Goal: Check status: Check status

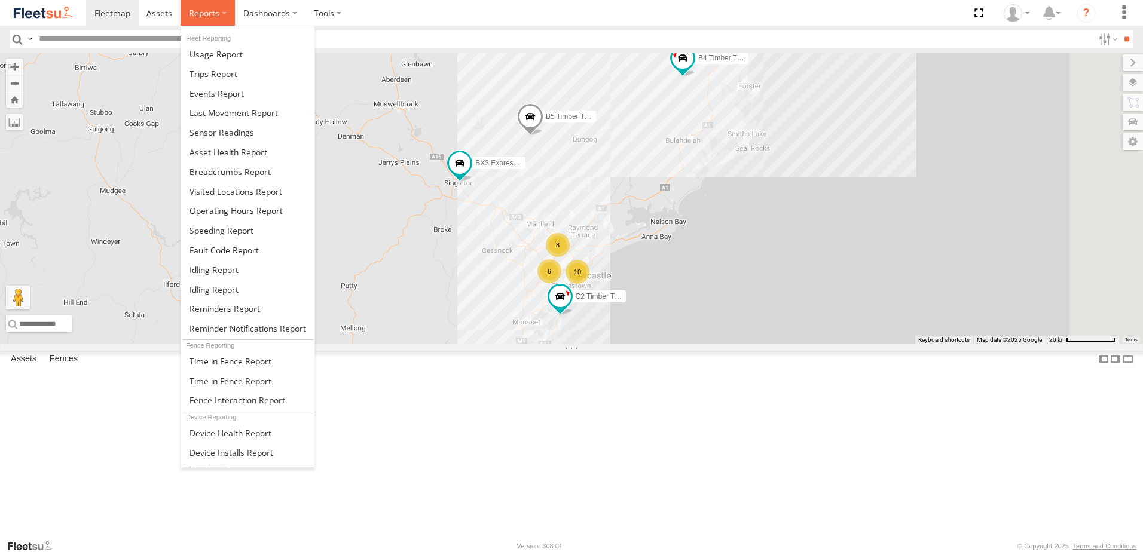
click at [216, 13] on span at bounding box center [204, 12] width 30 height 11
click at [208, 168] on span at bounding box center [229, 171] width 81 height 11
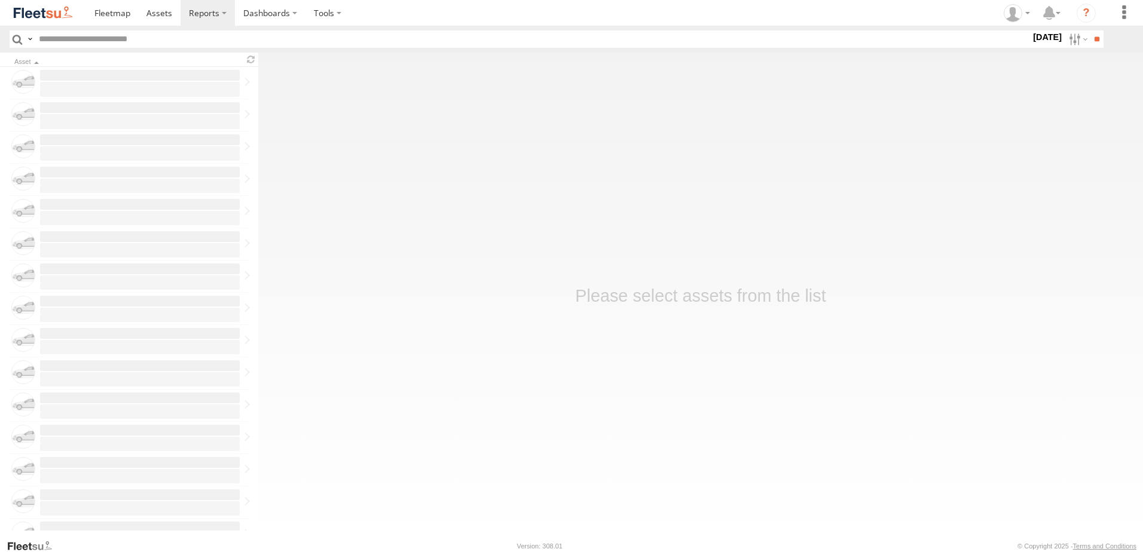
click at [1035, 36] on label "24 Sep 25" at bounding box center [1047, 36] width 33 height 13
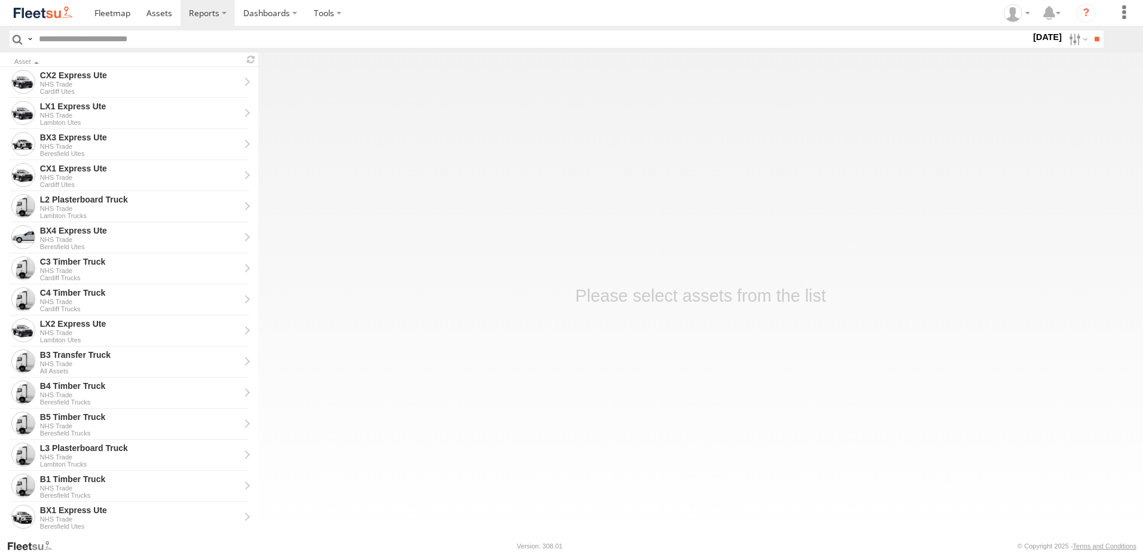
click at [0, 0] on label at bounding box center [0, 0] width 0 height 0
drag, startPoint x: 815, startPoint y: 280, endPoint x: 816, endPoint y: 294, distance: 13.2
click at [0, 0] on span "NHS_Beresfield" at bounding box center [0, 0] width 0 height 0
click at [0, 0] on span "NHS_Cardiff" at bounding box center [0, 0] width 0 height 0
click at [0, 0] on span "NHS_Lambton" at bounding box center [0, 0] width 0 height 0
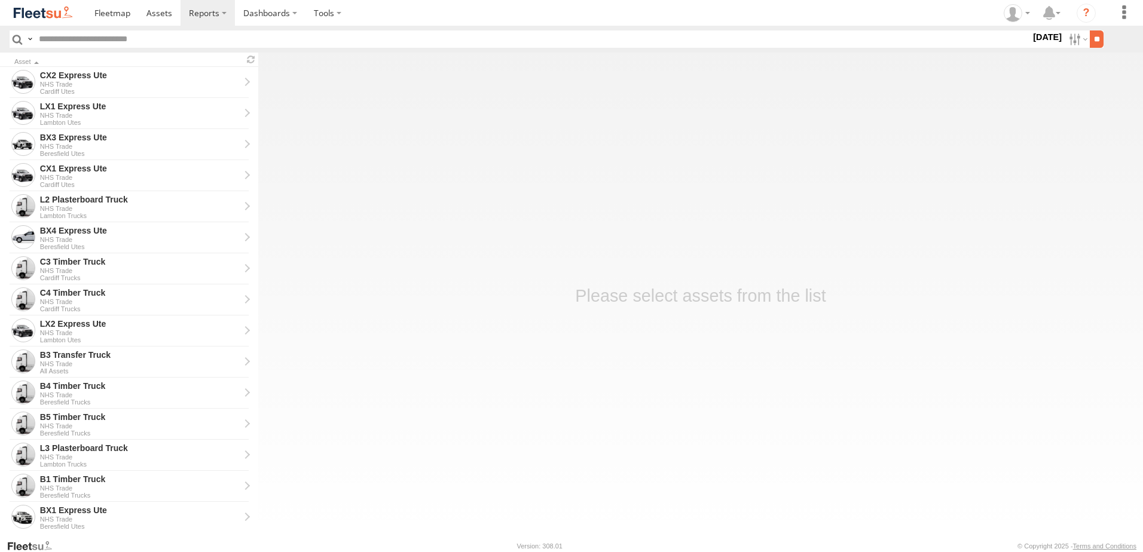
click at [1093, 36] on input "**" at bounding box center [1097, 38] width 14 height 17
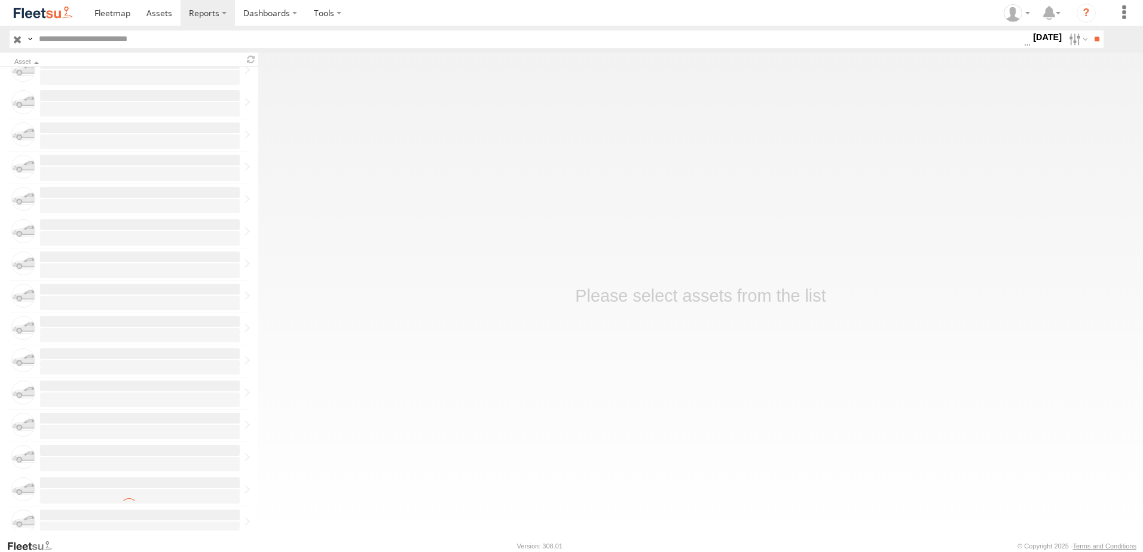
scroll to position [120, 0]
click at [0, 0] on label "Close" at bounding box center [0, 0] width 0 height 0
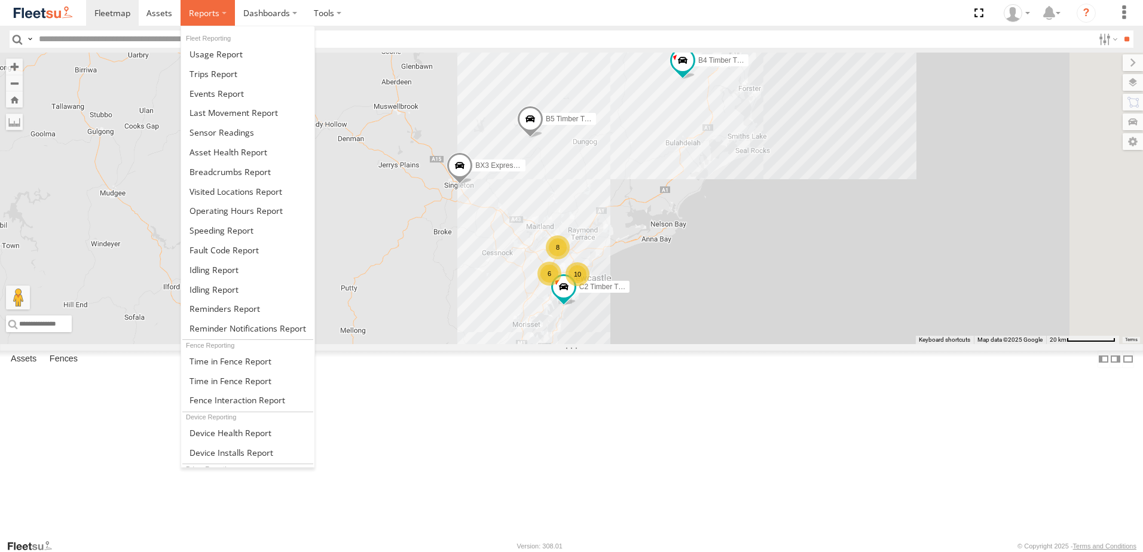
click at [207, 14] on span at bounding box center [204, 12] width 30 height 11
click at [206, 167] on span at bounding box center [229, 171] width 81 height 11
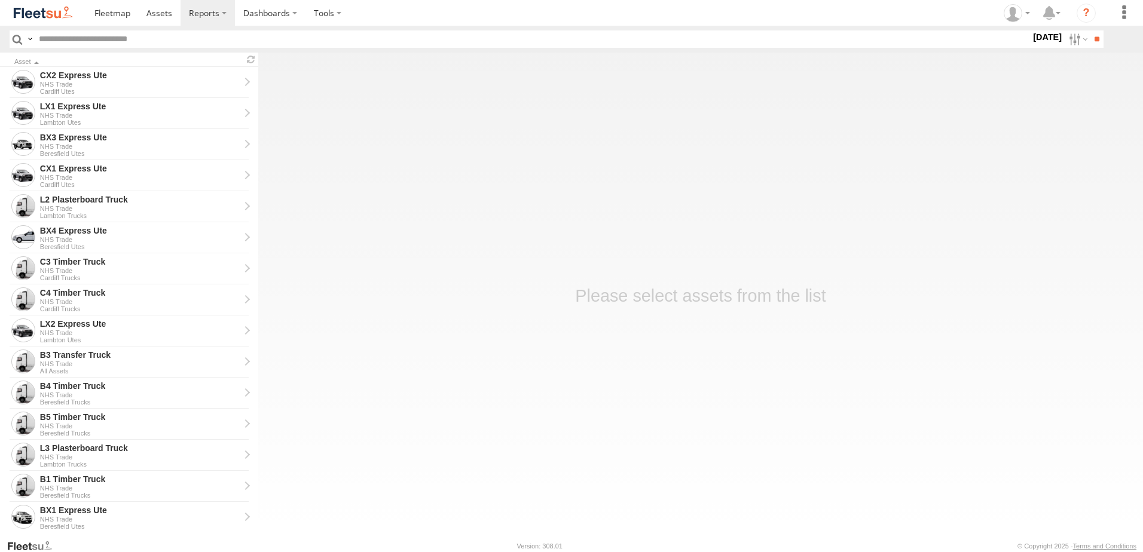
click at [1037, 37] on label "24 Sep 25" at bounding box center [1047, 36] width 33 height 13
click at [0, 0] on label at bounding box center [0, 0] width 0 height 0
click at [0, 0] on span "NHS_Beresfield" at bounding box center [0, 0] width 0 height 0
click at [0, 0] on span "NHS_Cardiff" at bounding box center [0, 0] width 0 height 0
click at [0, 0] on span "NHS_Lambton" at bounding box center [0, 0] width 0 height 0
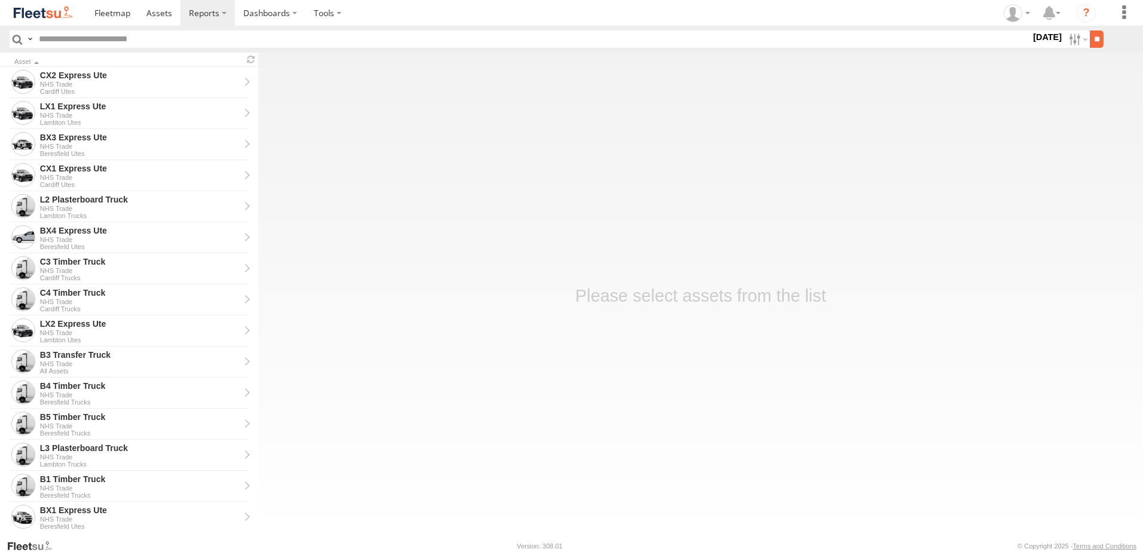
click at [1099, 36] on input "**" at bounding box center [1097, 38] width 14 height 17
